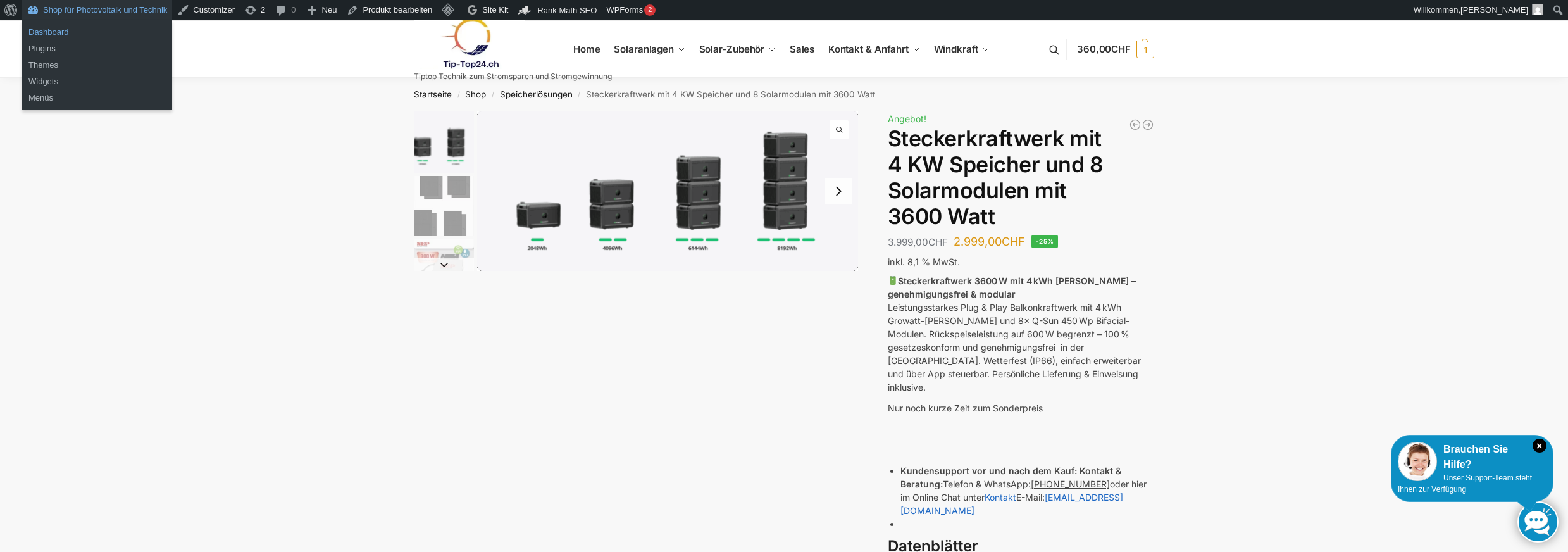
click at [57, 33] on link "Dashboard" at bounding box center [97, 33] width 150 height 17
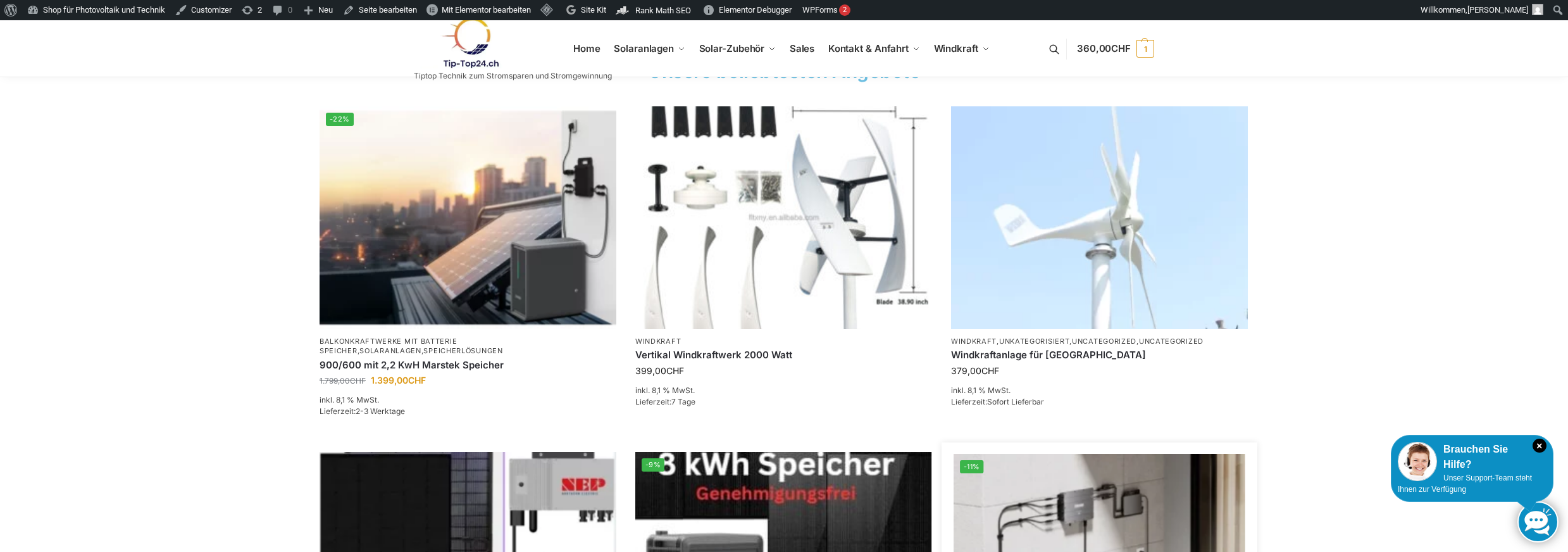
scroll to position [1013, 0]
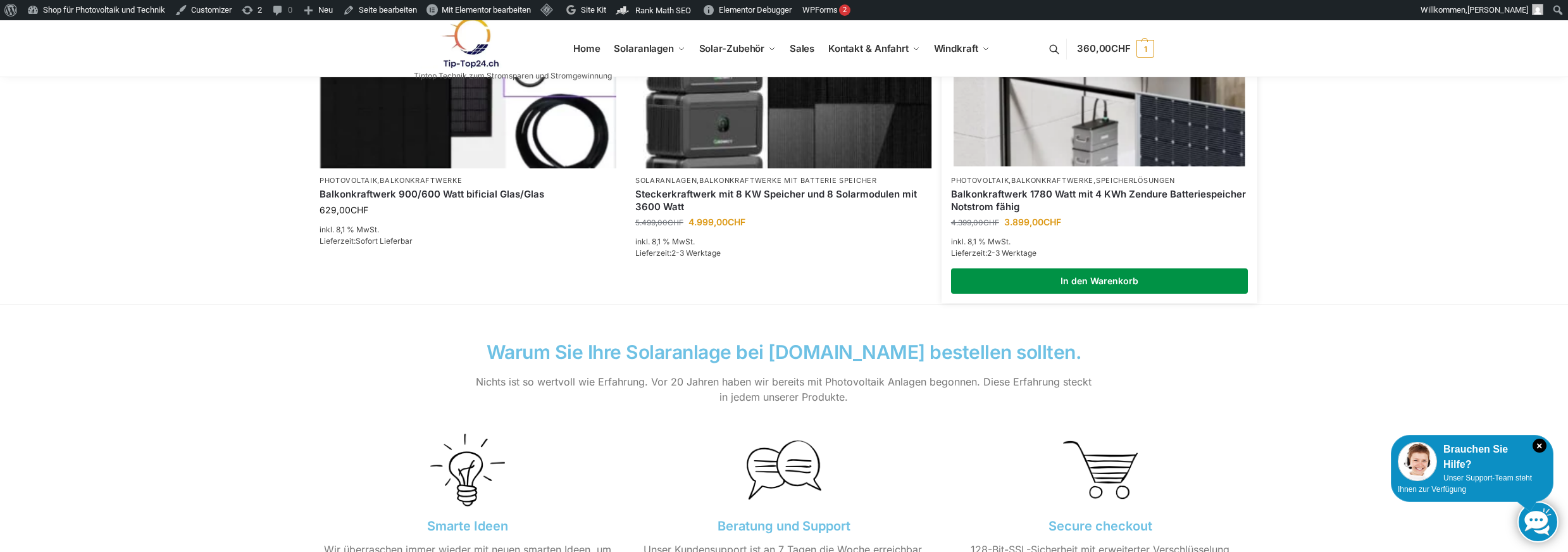
click at [1076, 291] on link "In den Warenkorb" at bounding box center [1099, 281] width 297 height 25
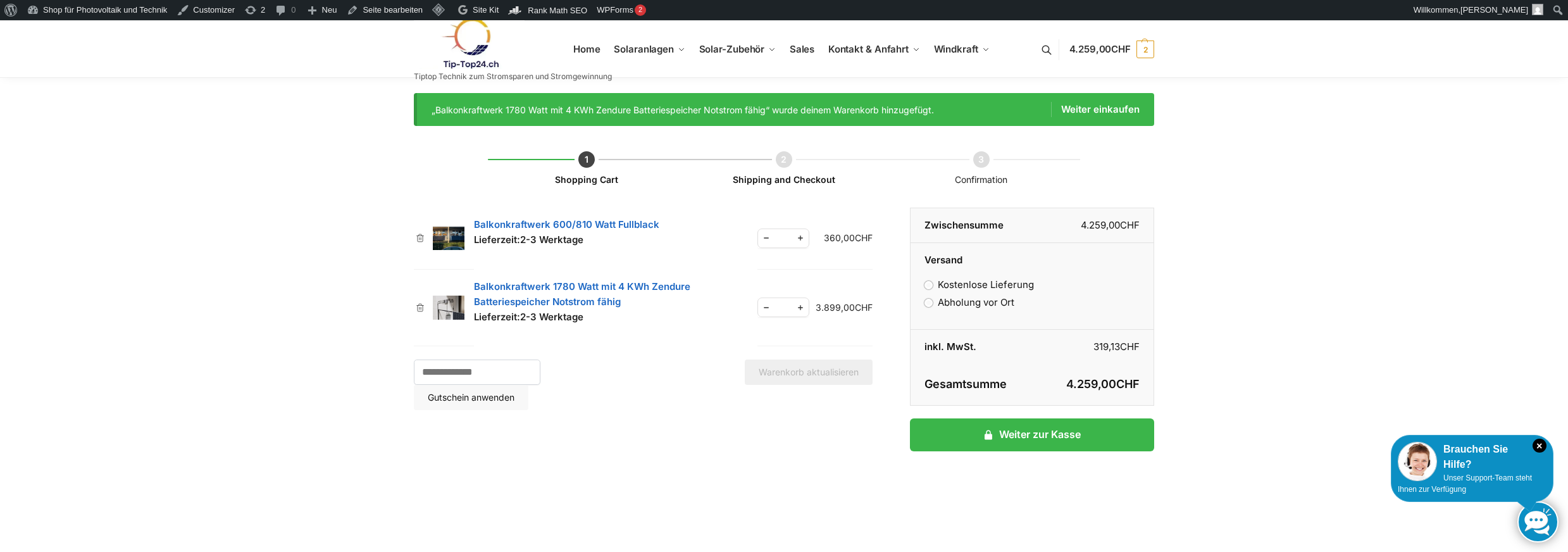
click at [759, 312] on span "Reduce quantity" at bounding box center [767, 307] width 17 height 16
type input "*"
click at [760, 235] on span "Reduce quantity" at bounding box center [767, 238] width 17 height 16
type input "*"
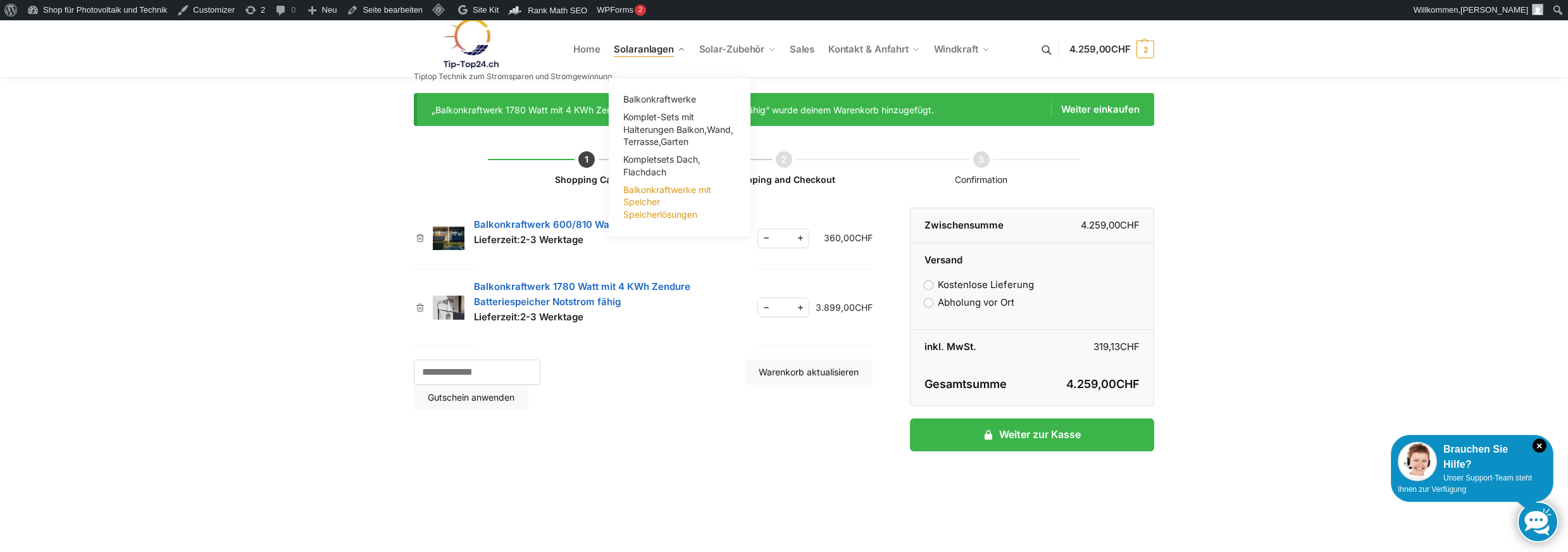
click at [648, 204] on span "Balkonkraftwerke mit Speicher Speicherlösungen" at bounding box center [667, 202] width 88 height 36
